Goal: Transaction & Acquisition: Book appointment/travel/reservation

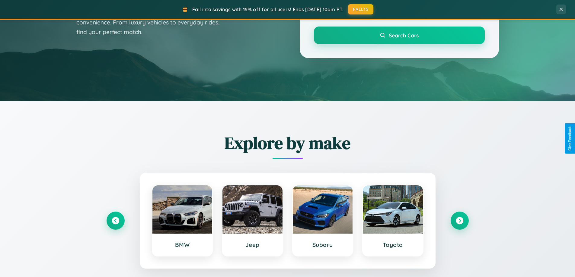
scroll to position [415, 0]
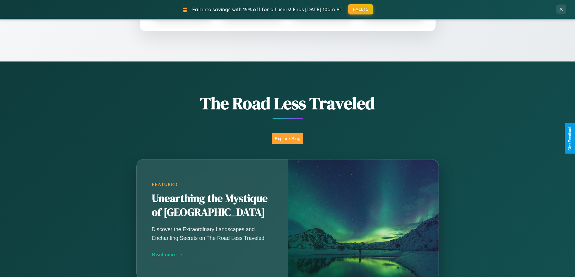
click at [287, 138] on button "Explore Blog" at bounding box center [287, 138] width 32 height 11
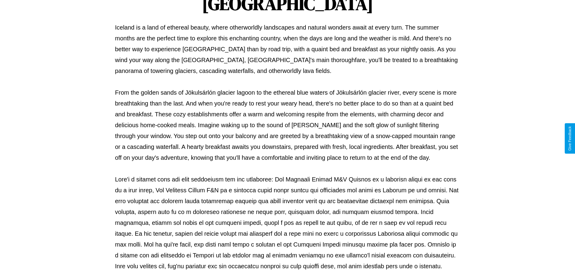
scroll to position [195, 0]
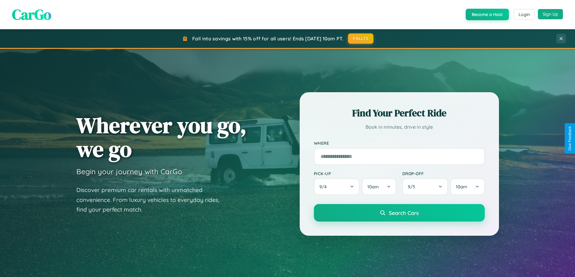
click at [550, 14] on button "Sign Up" at bounding box center [550, 14] width 25 height 10
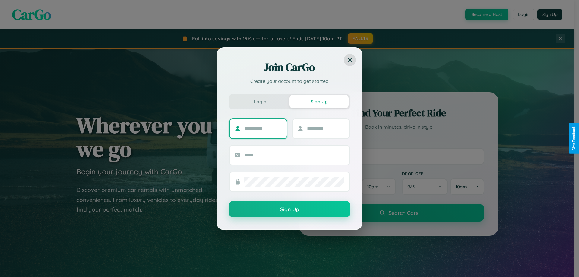
click at [263, 128] on input "text" at bounding box center [263, 129] width 38 height 10
type input "********"
click at [325, 128] on input "text" at bounding box center [326, 129] width 38 height 10
type input "****"
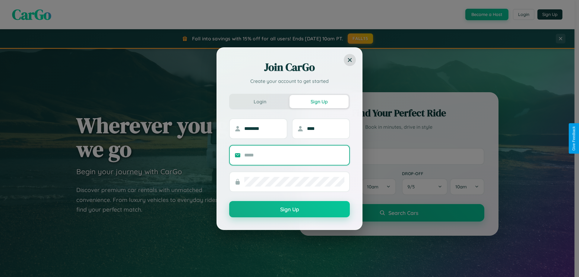
click at [294, 155] on input "text" at bounding box center [294, 156] width 100 height 10
type input "**********"
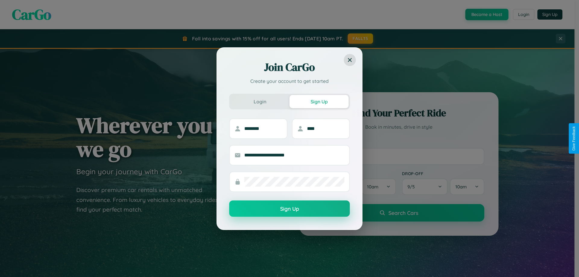
click at [290, 209] on button "Sign Up" at bounding box center [289, 209] width 121 height 16
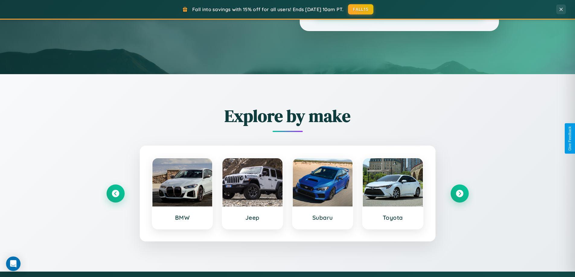
scroll to position [260, 0]
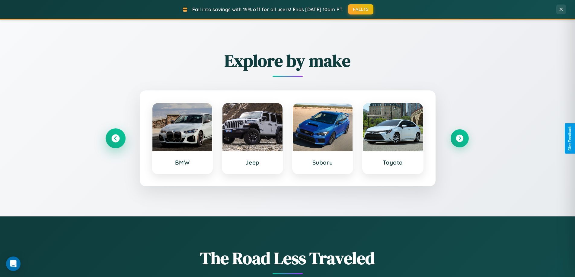
click at [115, 138] on icon at bounding box center [115, 139] width 8 height 8
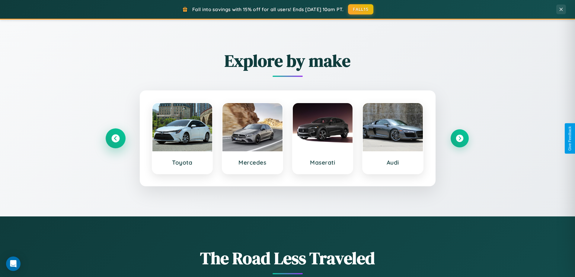
click at [115, 138] on icon at bounding box center [115, 139] width 8 height 8
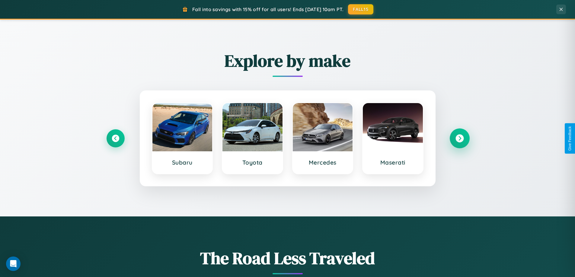
click at [459, 138] on icon at bounding box center [459, 139] width 8 height 8
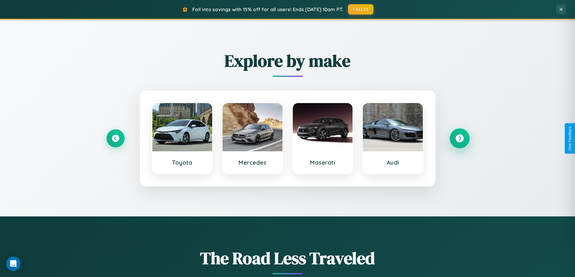
click at [459, 138] on icon at bounding box center [459, 139] width 8 height 8
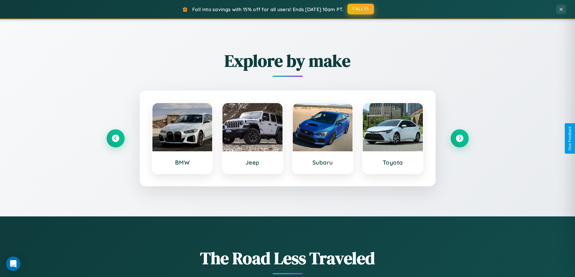
click at [361, 9] on button "FALL15" at bounding box center [360, 9] width 27 height 11
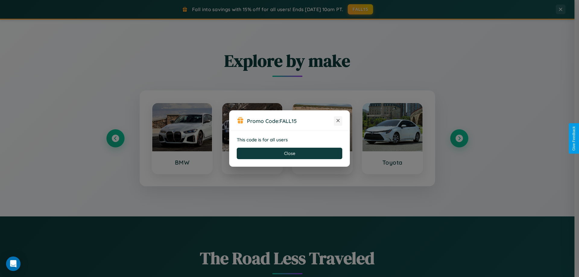
click at [338, 121] on icon at bounding box center [338, 121] width 6 height 6
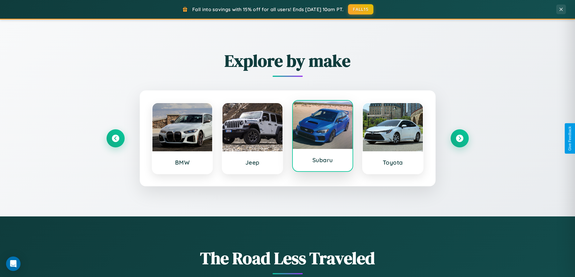
click at [322, 136] on div at bounding box center [323, 125] width 60 height 48
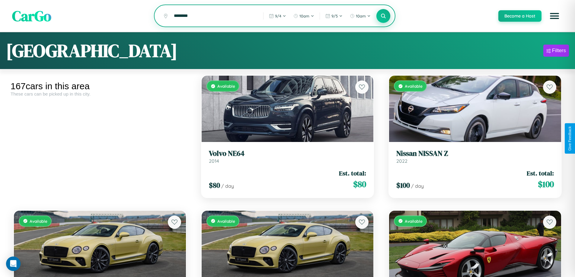
click at [383, 16] on icon at bounding box center [383, 16] width 6 height 6
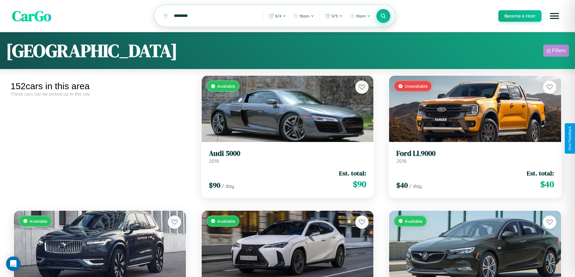
click at [556, 52] on div "Filters" at bounding box center [559, 51] width 14 height 6
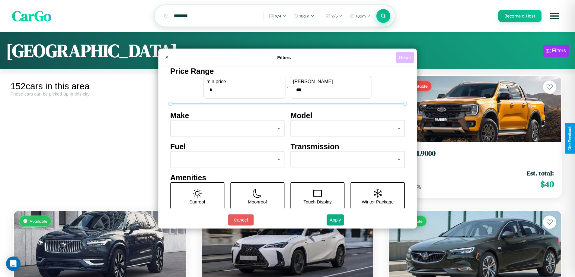
click at [405, 57] on button "Reset" at bounding box center [405, 57] width 18 height 11
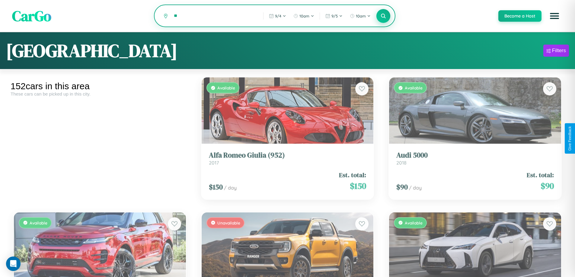
type input "*"
type input "********"
click at [383, 16] on icon at bounding box center [383, 16] width 6 height 6
